Goal: Task Accomplishment & Management: Complete application form

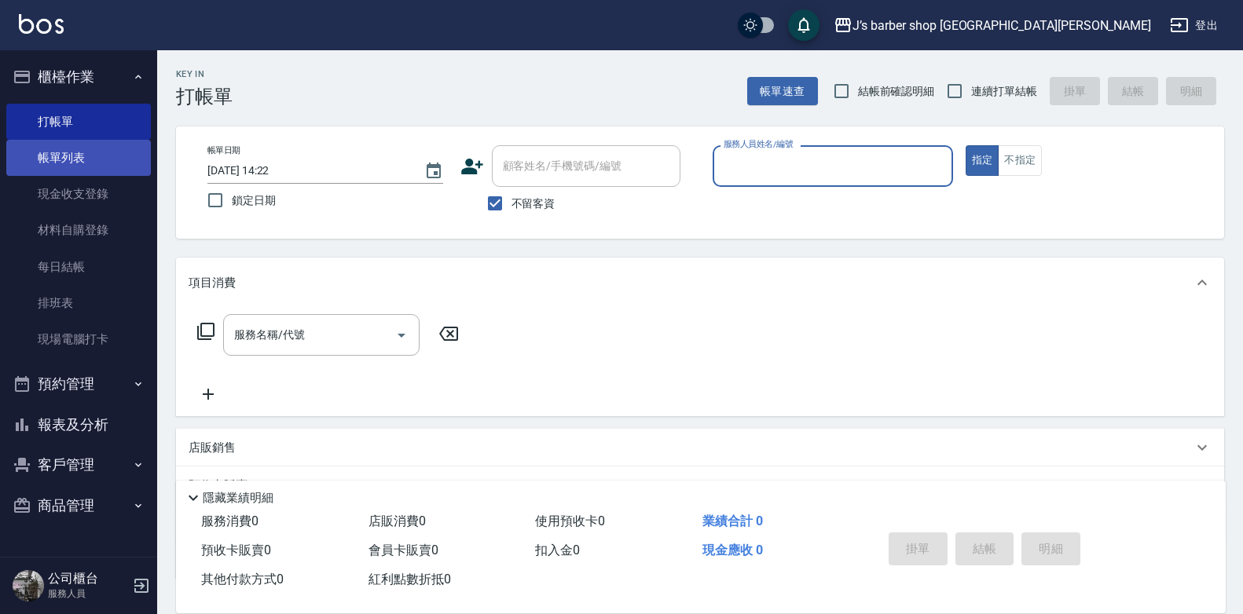
drag, startPoint x: 60, startPoint y: 139, endPoint x: 60, endPoint y: 149, distance: 10.2
click at [60, 140] on link "帳單列表" at bounding box center [78, 158] width 145 height 36
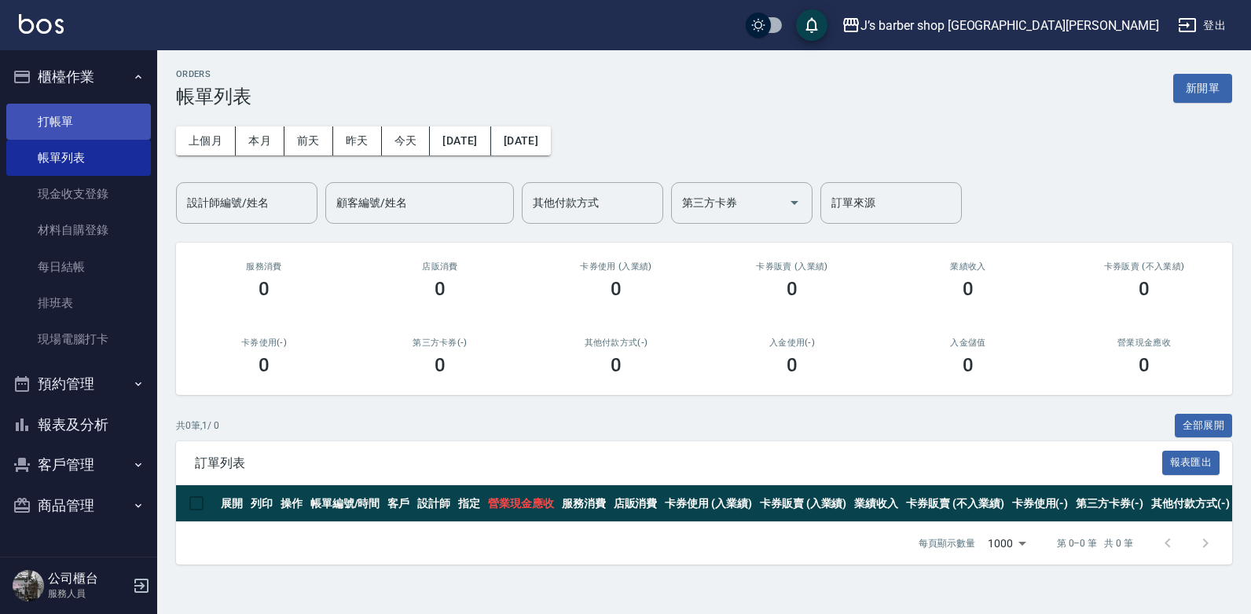
click at [102, 119] on link "打帳單" at bounding box center [78, 122] width 145 height 36
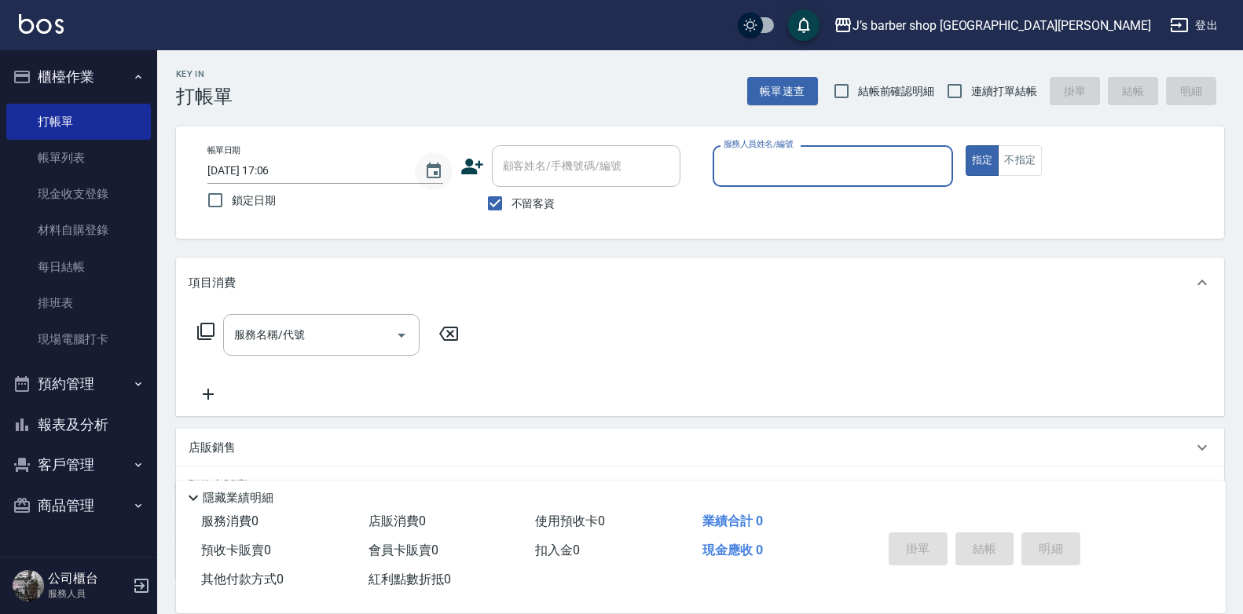
click at [434, 163] on icon "Choose date, selected date is 2025-09-19" at bounding box center [433, 171] width 19 height 19
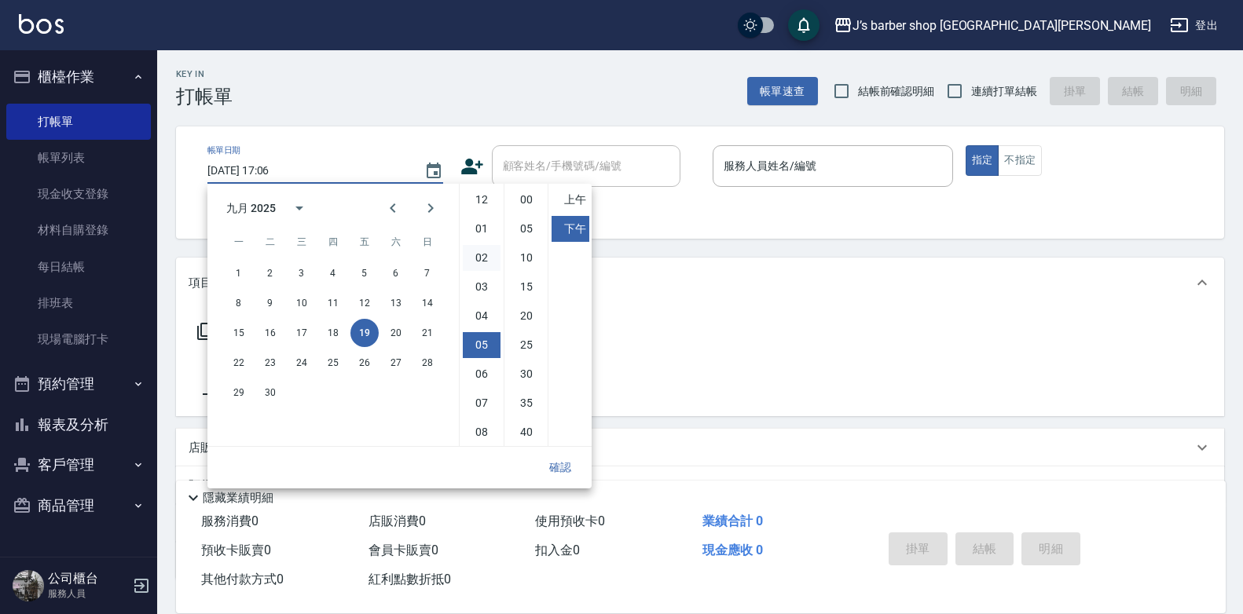
click at [473, 262] on li "02" at bounding box center [482, 258] width 38 height 26
click at [521, 196] on li "00" at bounding box center [527, 200] width 38 height 26
type input "[DATE] 14:00"
click at [567, 456] on button "確認" at bounding box center [560, 467] width 50 height 29
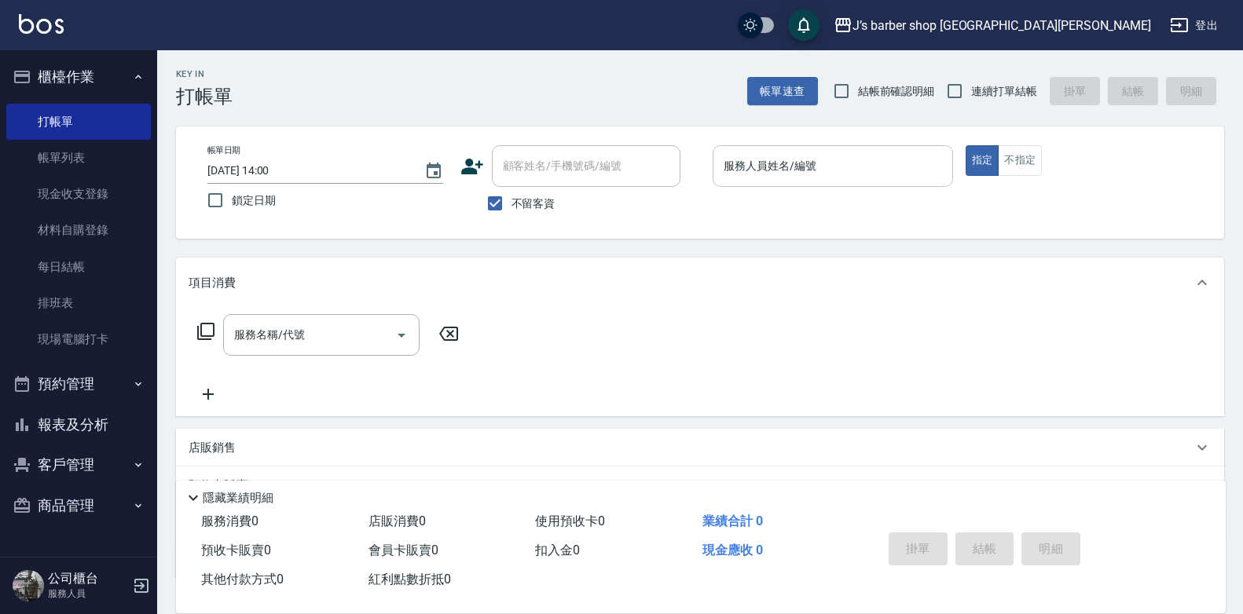
click at [745, 159] on div "服務人員姓名/編號 服務人員姓名/編號" at bounding box center [833, 166] width 240 height 42
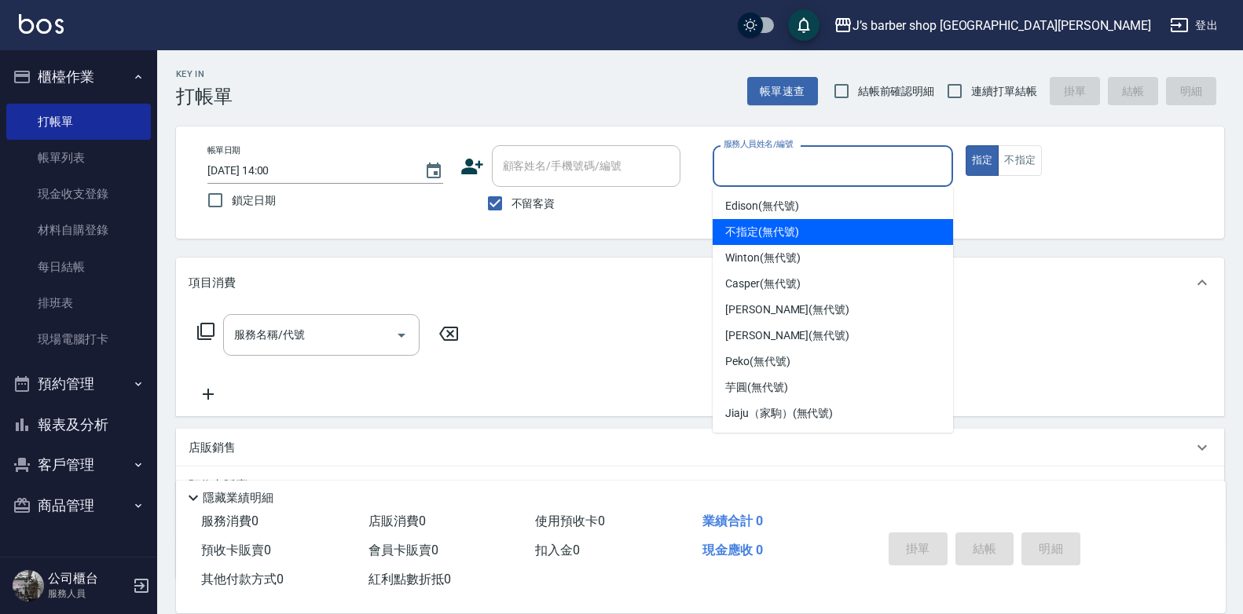
scroll to position [26, 0]
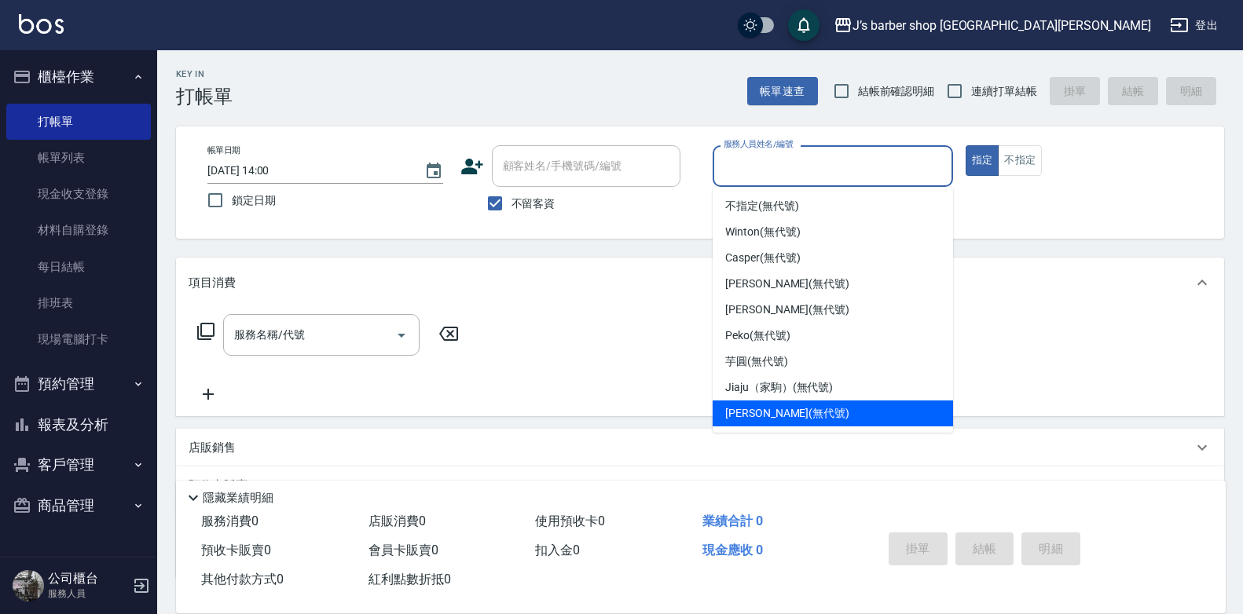
drag, startPoint x: 757, startPoint y: 407, endPoint x: 690, endPoint y: 384, distance: 71.3
click at [755, 408] on span "[PERSON_NAME] (無代號)" at bounding box center [787, 413] width 124 height 16
type input "[PERSON_NAME](無代號)"
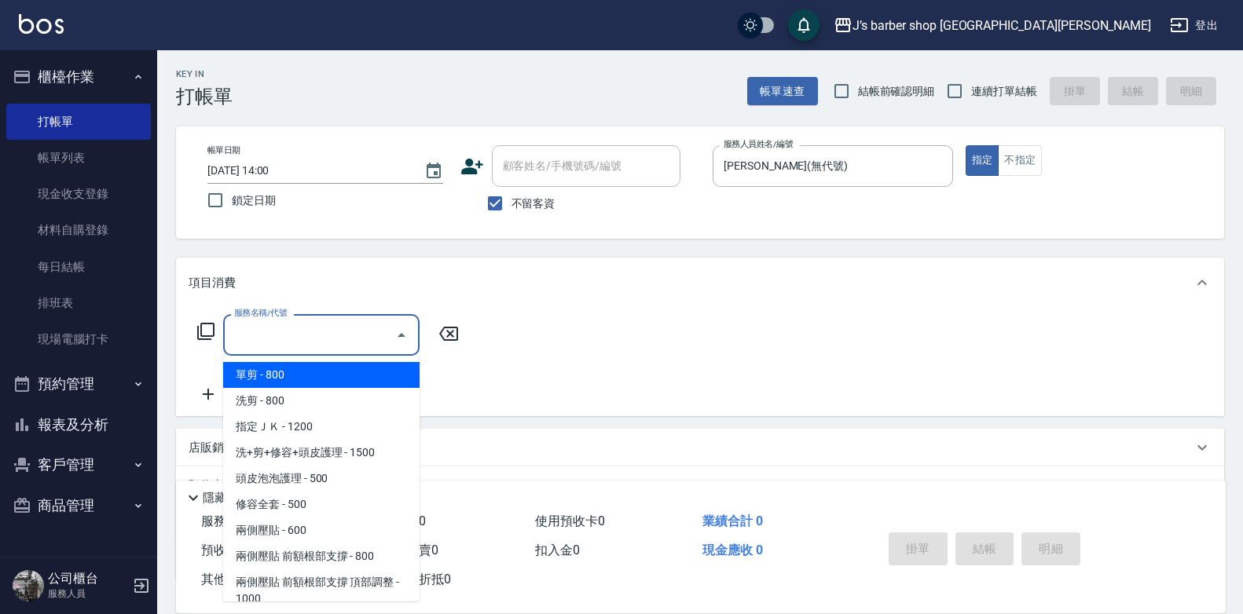
click at [310, 338] on input "服務名稱/代號" at bounding box center [309, 334] width 159 height 27
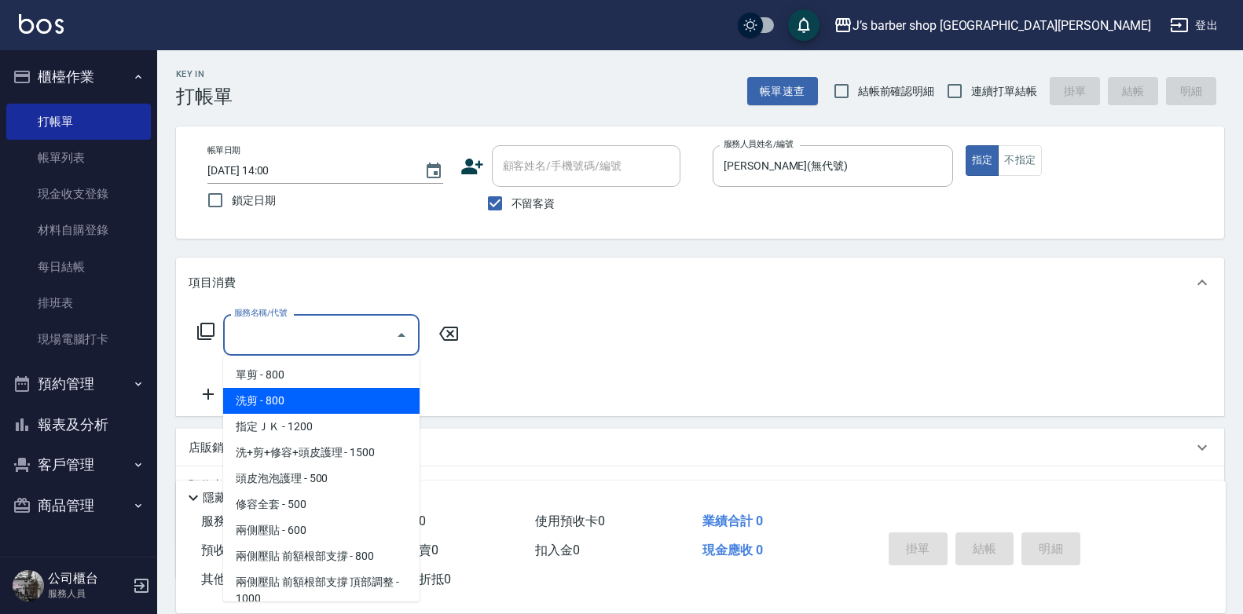
click at [302, 394] on span "洗剪 - 800" at bounding box center [321, 401] width 196 height 26
type input "洗剪(101)"
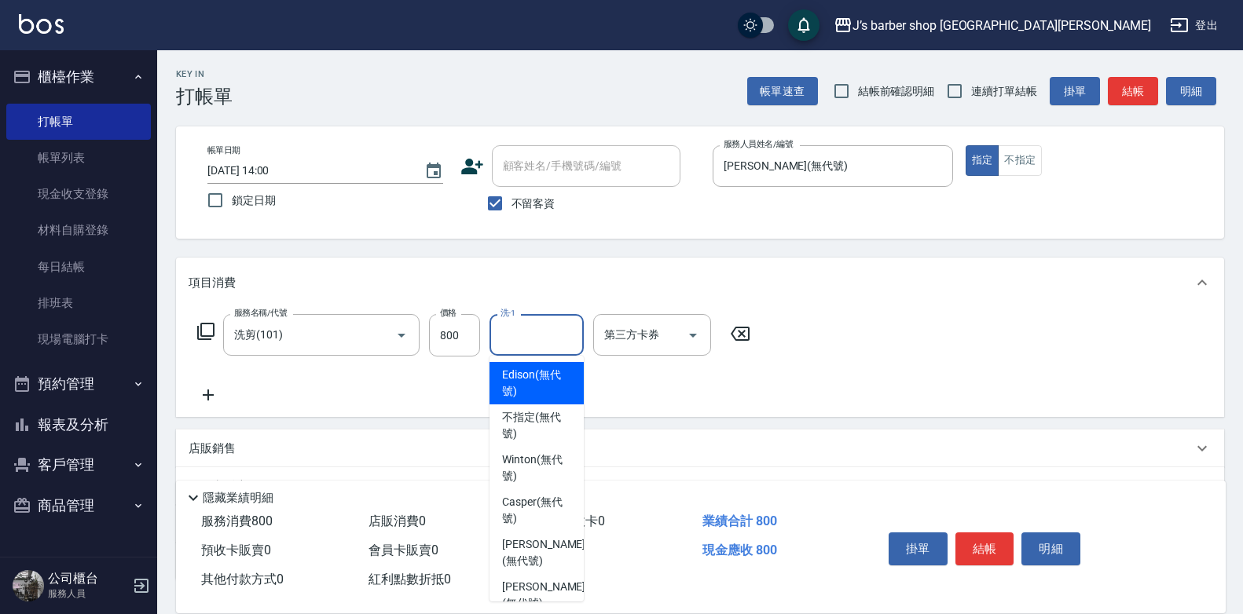
click at [521, 343] on input "洗-1" at bounding box center [537, 334] width 80 height 27
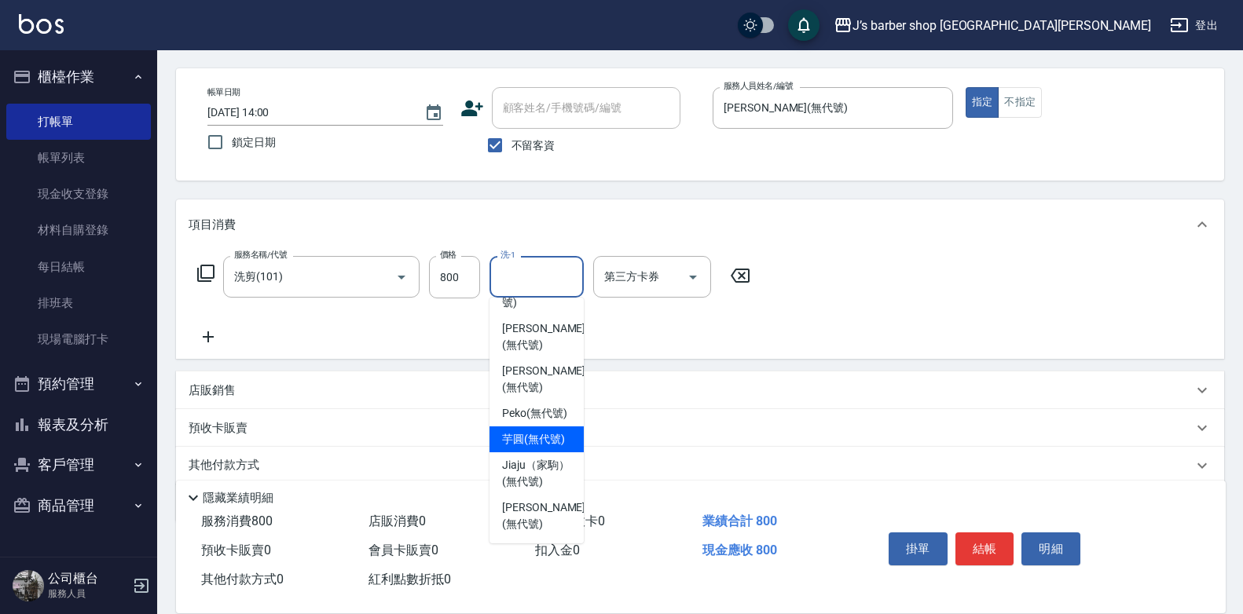
scroll to position [117, 0]
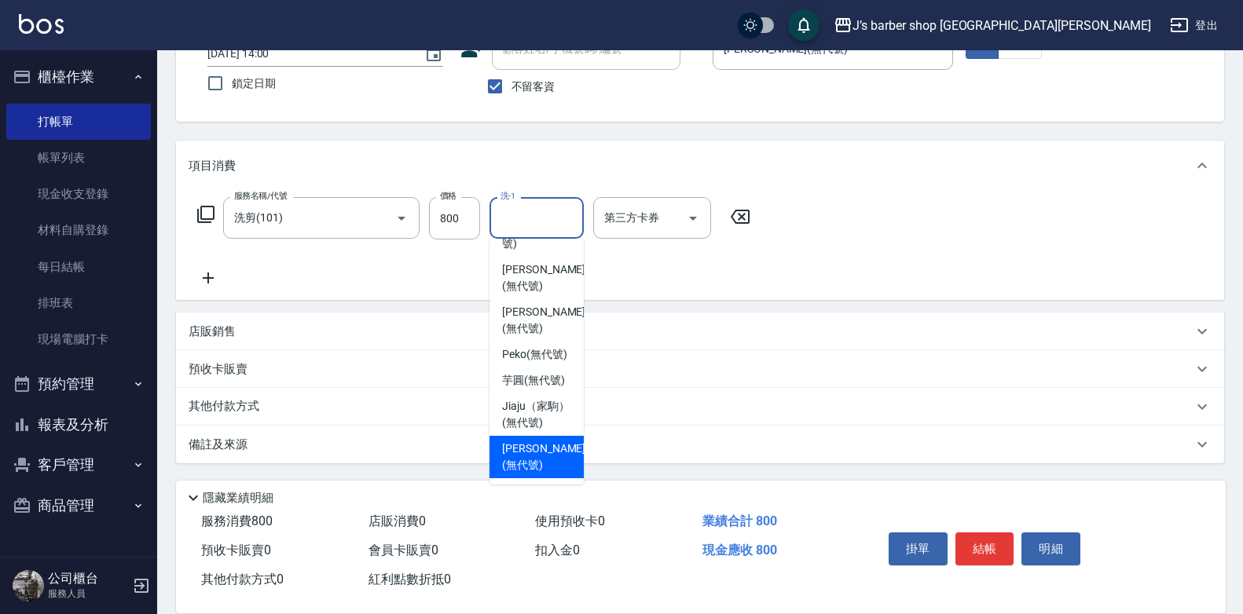
click at [523, 449] on span "[PERSON_NAME] (無代號)" at bounding box center [543, 457] width 83 height 33
type input "[PERSON_NAME](無代號)"
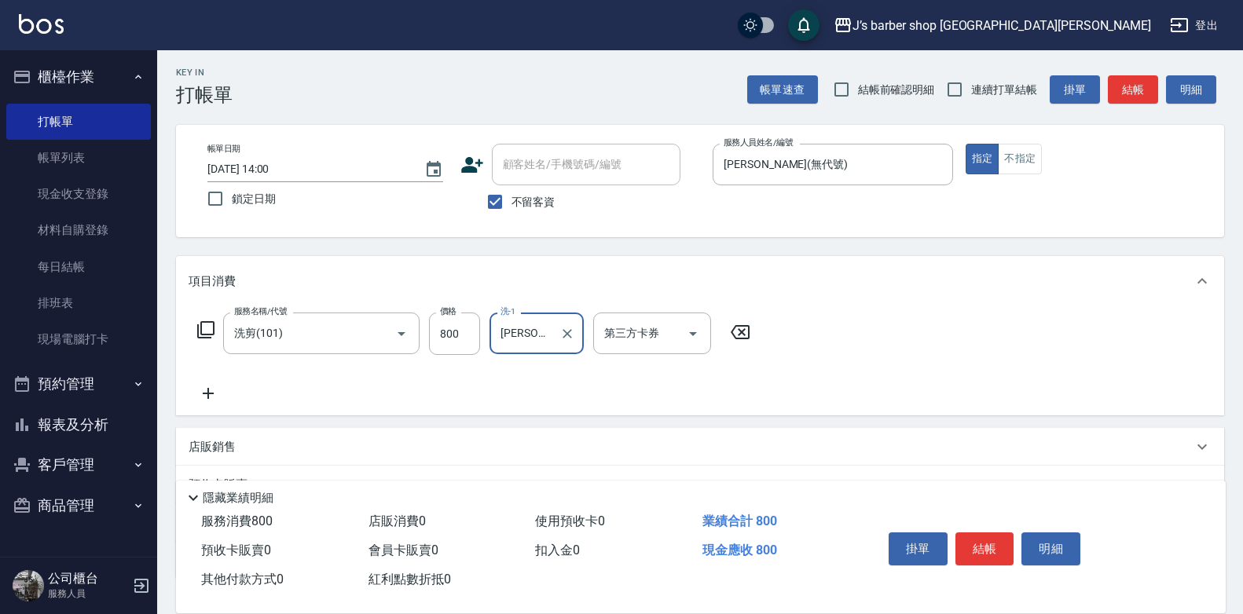
scroll to position [0, 0]
click at [471, 338] on input "800" at bounding box center [454, 335] width 51 height 42
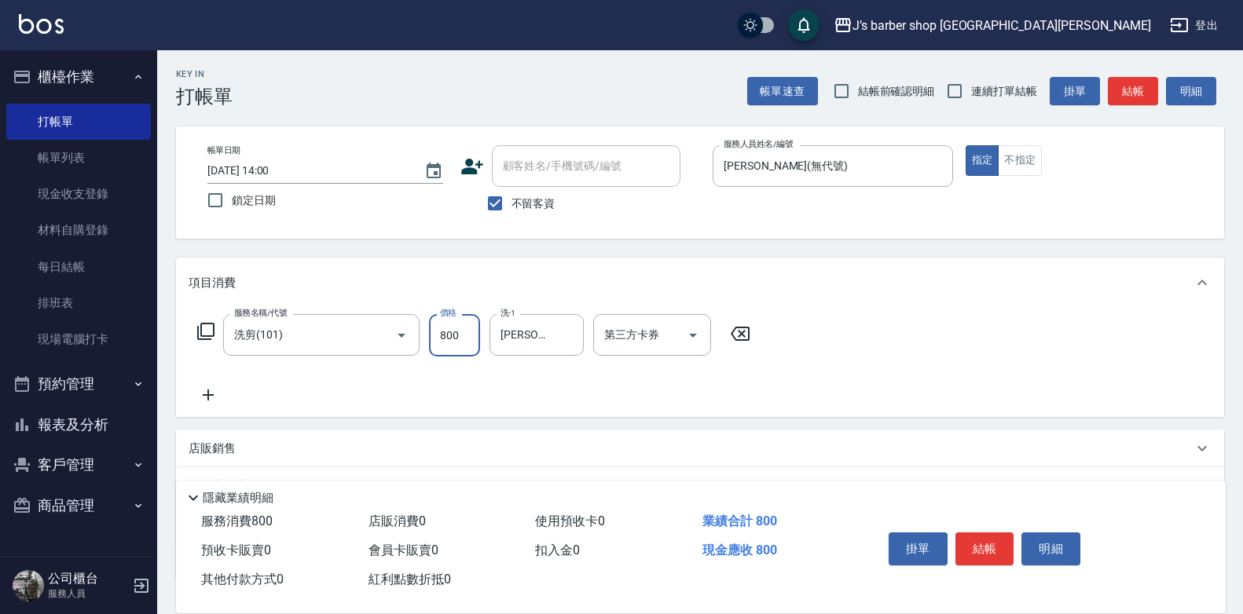
click at [450, 344] on input "800" at bounding box center [454, 335] width 51 height 42
click at [464, 336] on input "800" at bounding box center [454, 335] width 51 height 42
click at [972, 536] on button "結帳" at bounding box center [984, 549] width 59 height 33
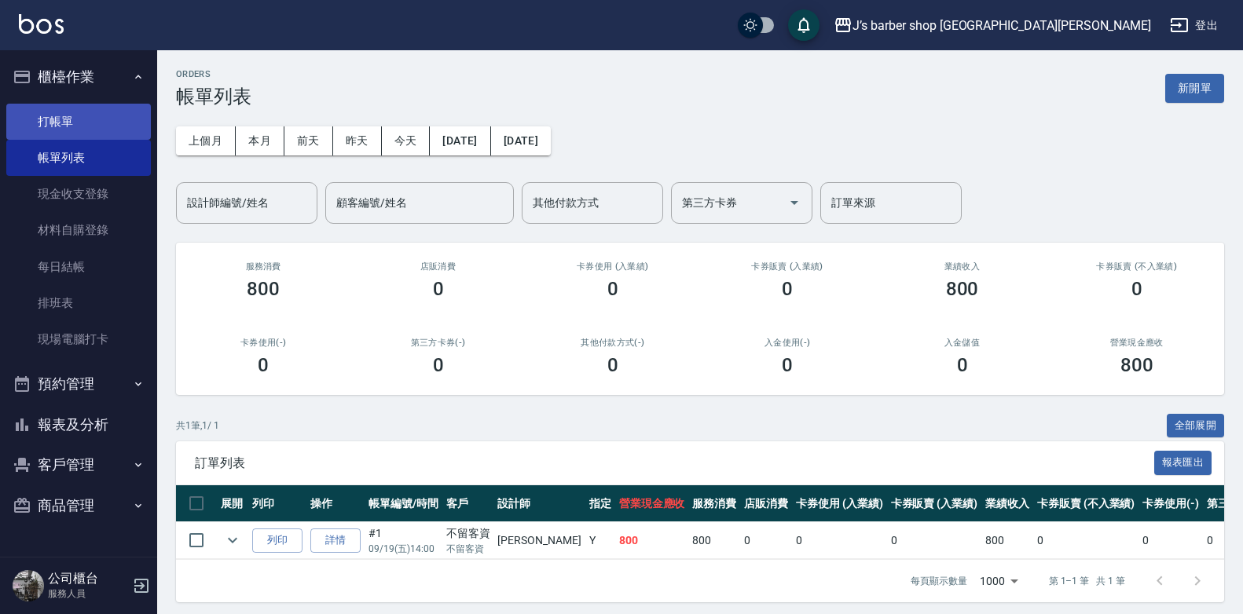
click at [93, 133] on link "打帳單" at bounding box center [78, 122] width 145 height 36
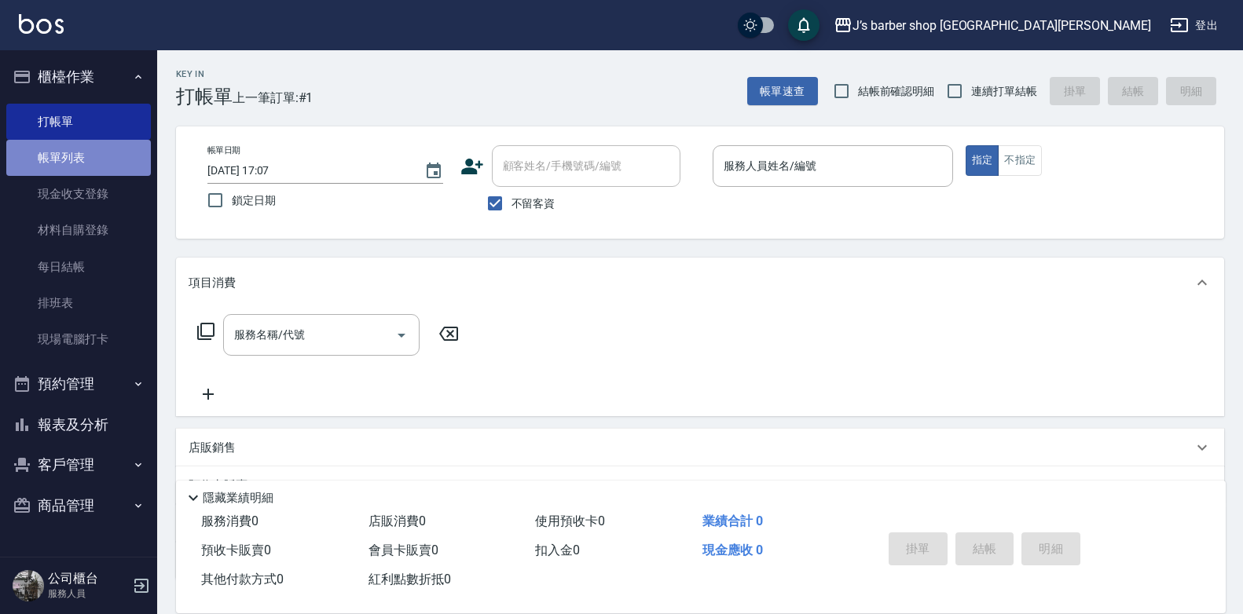
click at [84, 150] on link "帳單列表" at bounding box center [78, 158] width 145 height 36
